Goal: Feedback & Contribution: Submit feedback/report problem

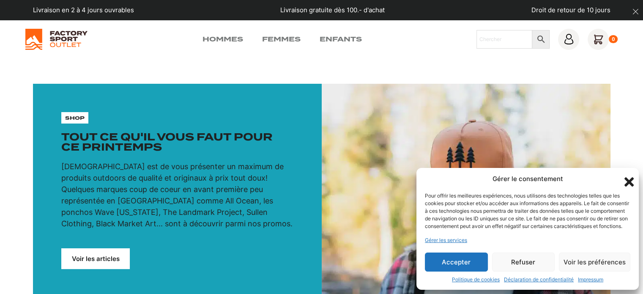
click at [531, 261] on button "Refuser" at bounding box center [523, 261] width 63 height 19
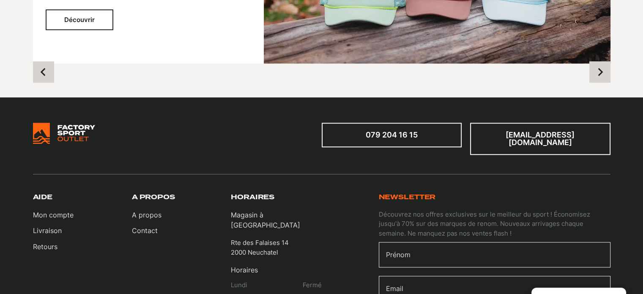
scroll to position [1141, 0]
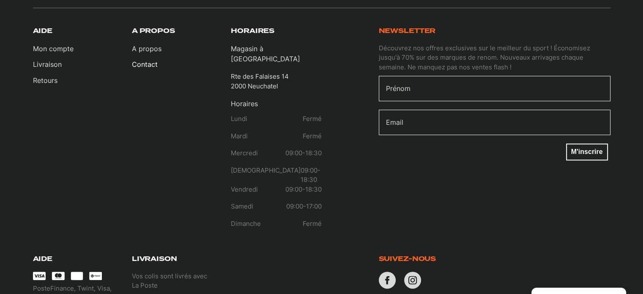
click at [150, 59] on link "Contact" at bounding box center [147, 64] width 30 height 10
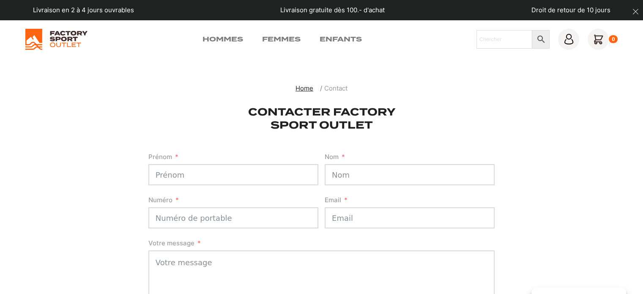
click at [196, 179] on input "Prénom" at bounding box center [233, 174] width 170 height 21
type input "Mouna"
click at [352, 175] on input "Nom" at bounding box center [410, 174] width 170 height 21
type input "SAidi"
click at [268, 218] on input "Numéro" at bounding box center [233, 217] width 170 height 21
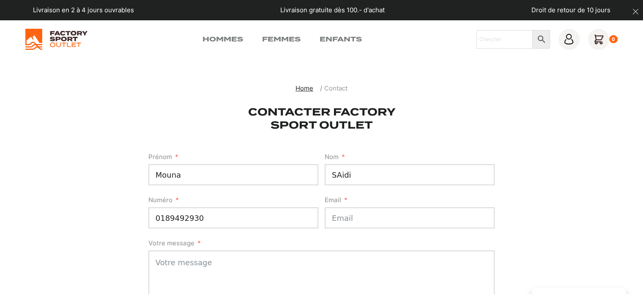
type input "0189492930"
click at [343, 213] on input "Email" at bounding box center [410, 217] width 170 height 21
type input "[PERSON_NAME][EMAIL_ADDRESS][DOMAIN_NAME]"
drag, startPoint x: 9, startPoint y: 138, endPoint x: 18, endPoint y: 141, distance: 9.4
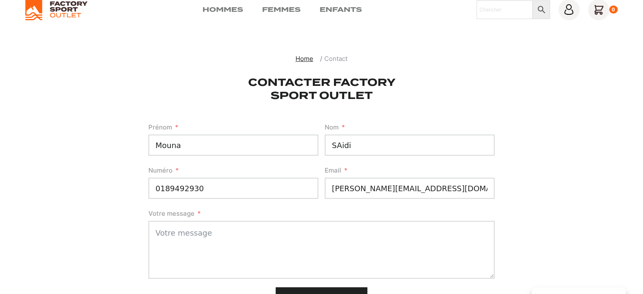
scroll to position [127, 0]
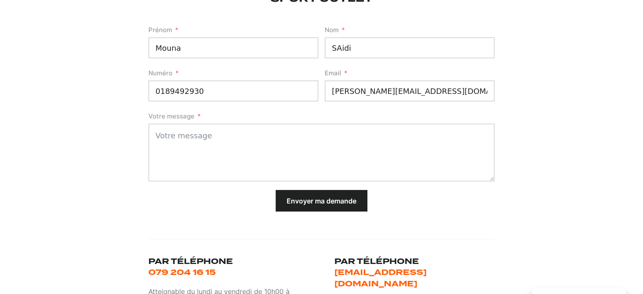
click at [176, 140] on textarea "Votre message" at bounding box center [321, 152] width 347 height 58
paste textarea "Je me permets de vous écrire au nom de notre enseigne NOZ, spécialisée dans le …"
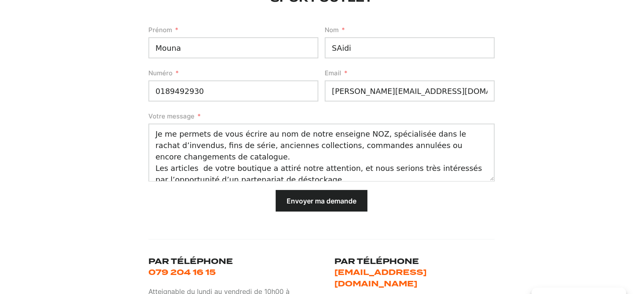
scroll to position [0, 0]
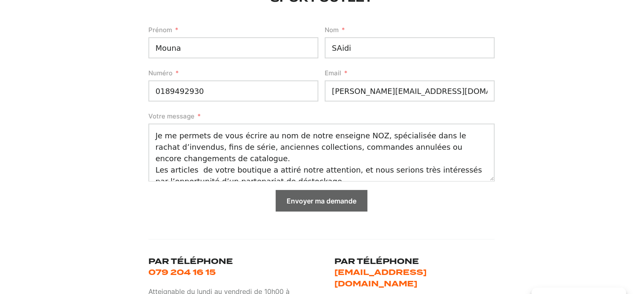
type textarea "Je me permets de vous écrire au nom de notre enseigne NOZ, spécialisée dans le …"
click at [323, 203] on button "Envoyer ma demande" at bounding box center [322, 201] width 92 height 22
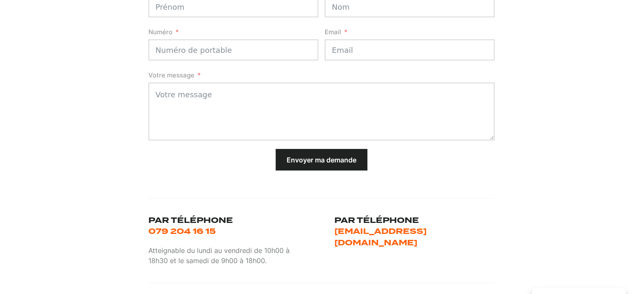
scroll to position [169, 0]
